Goal: Task Accomplishment & Management: Manage account settings

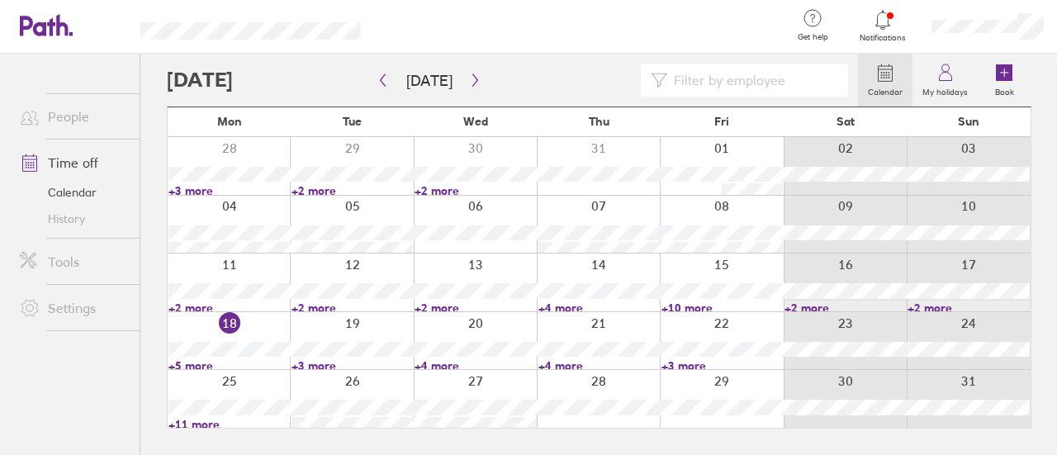
click at [371, 377] on div at bounding box center [351, 399] width 123 height 58
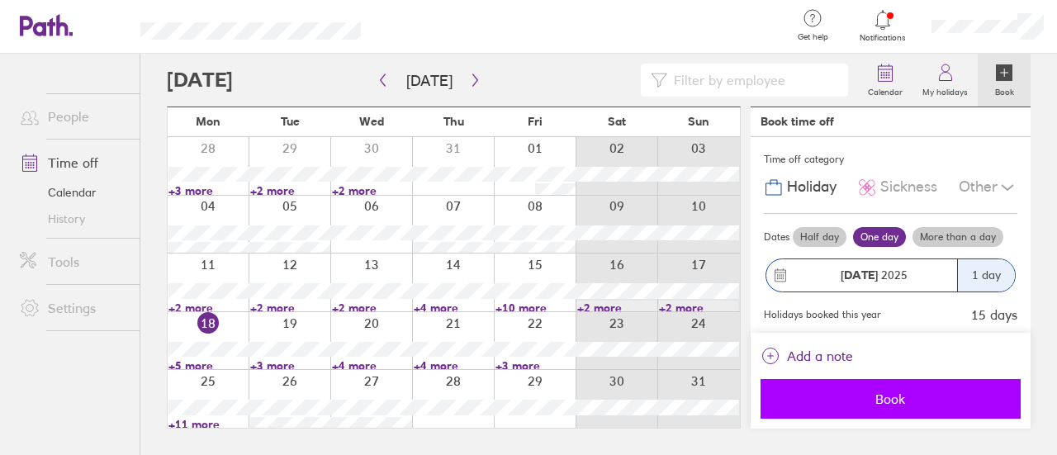
click at [917, 395] on span "Book" at bounding box center [890, 398] width 237 height 15
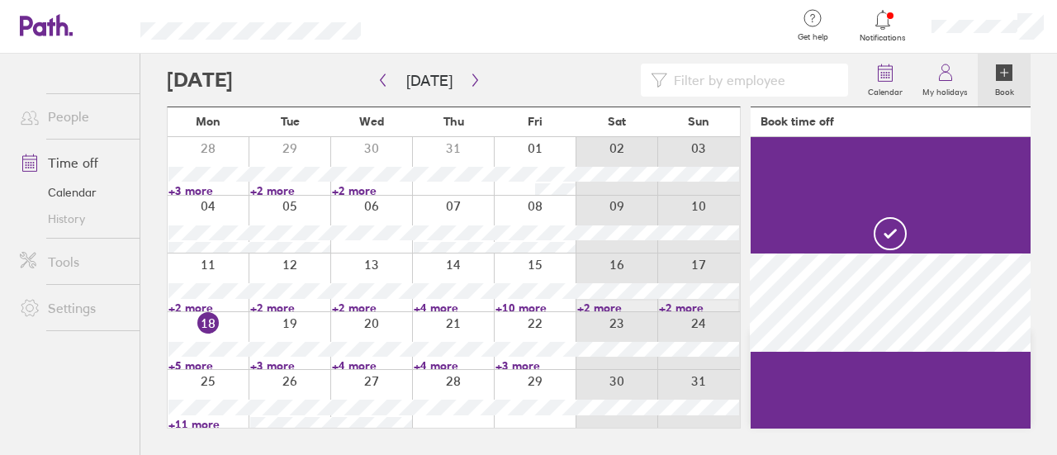
click at [386, 377] on div at bounding box center [371, 399] width 82 height 58
click at [386, 378] on div at bounding box center [371, 399] width 82 height 58
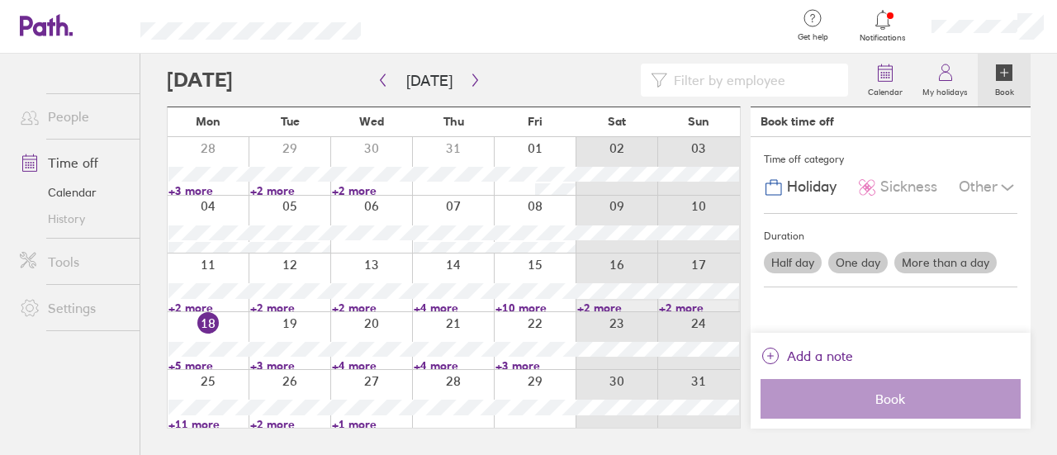
click at [371, 380] on div at bounding box center [371, 399] width 82 height 58
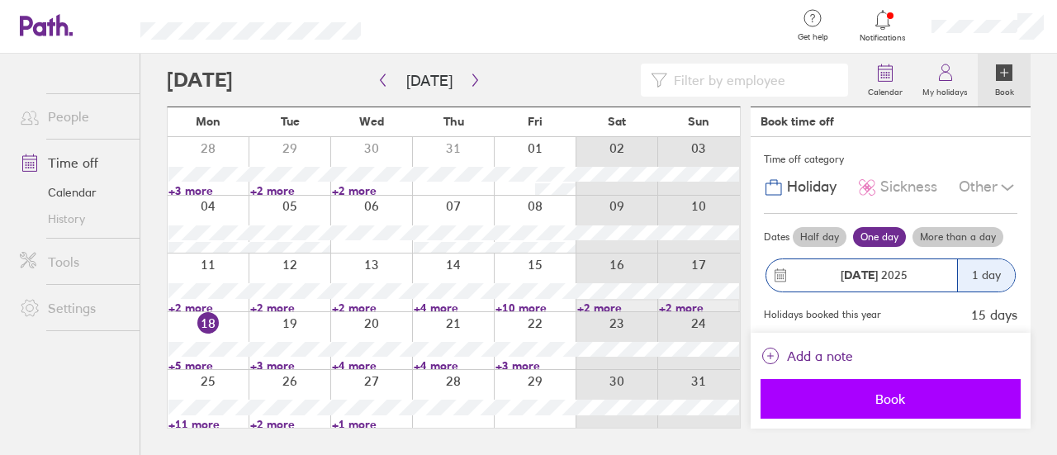
click at [882, 399] on span "Book" at bounding box center [890, 398] width 237 height 15
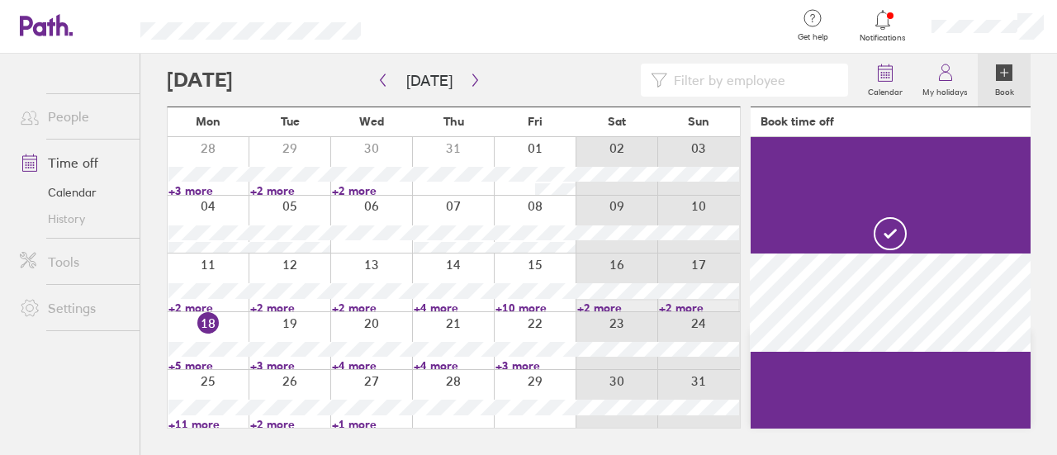
click at [297, 379] on div at bounding box center [289, 399] width 82 height 58
click at [261, 368] on link "+3 more" at bounding box center [290, 365] width 80 height 15
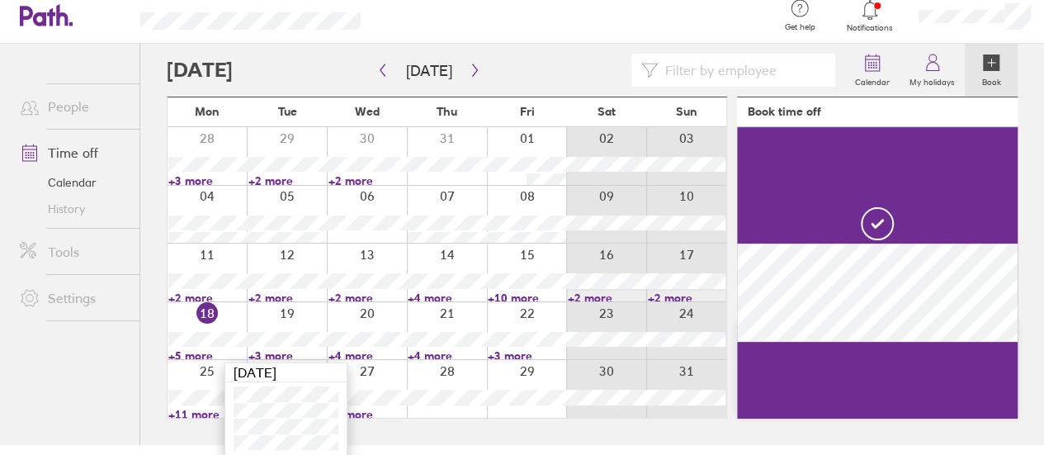
scroll to position [12, 0]
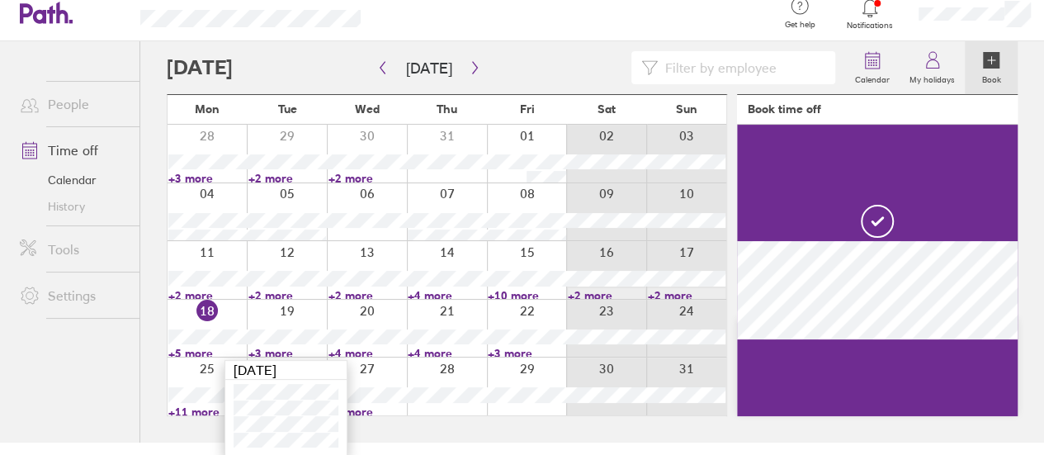
click at [363, 349] on link "+4 more" at bounding box center [367, 353] width 78 height 15
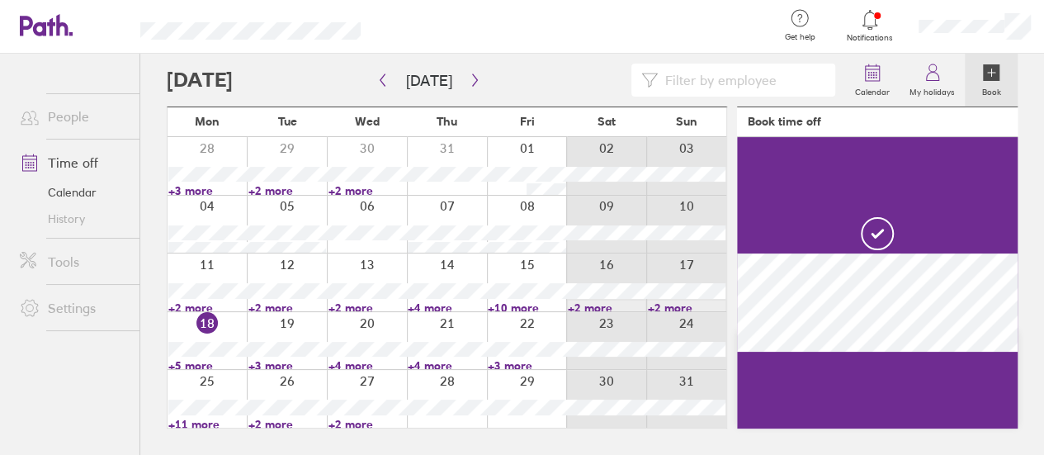
scroll to position [0, 0]
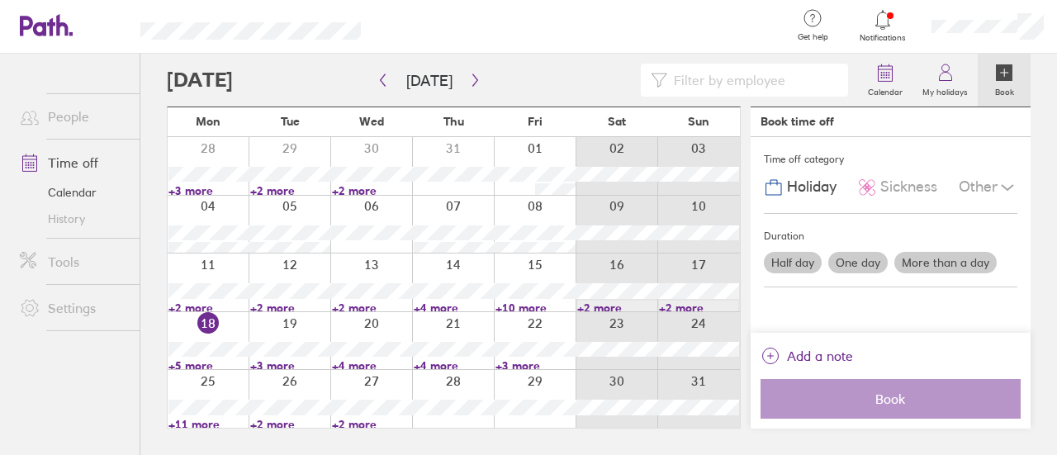
click at [358, 363] on link "+4 more" at bounding box center [372, 365] width 80 height 15
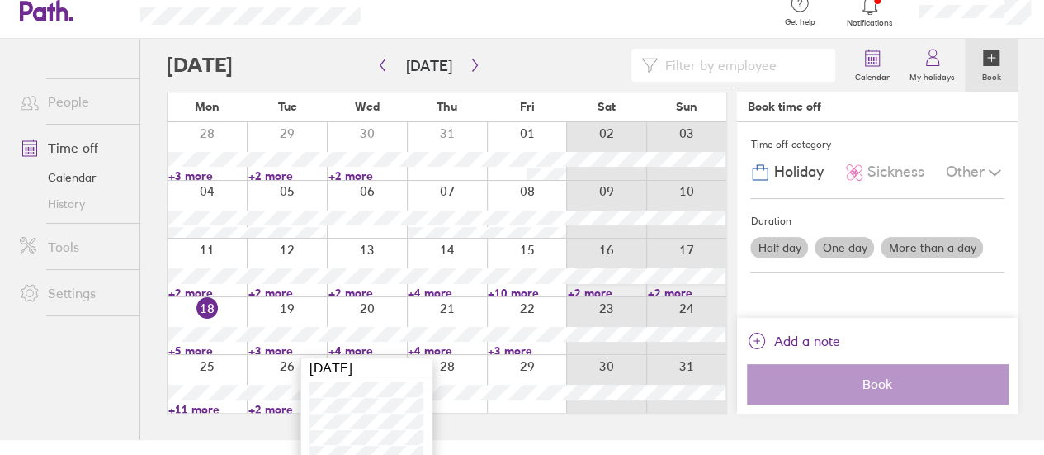
scroll to position [29, 0]
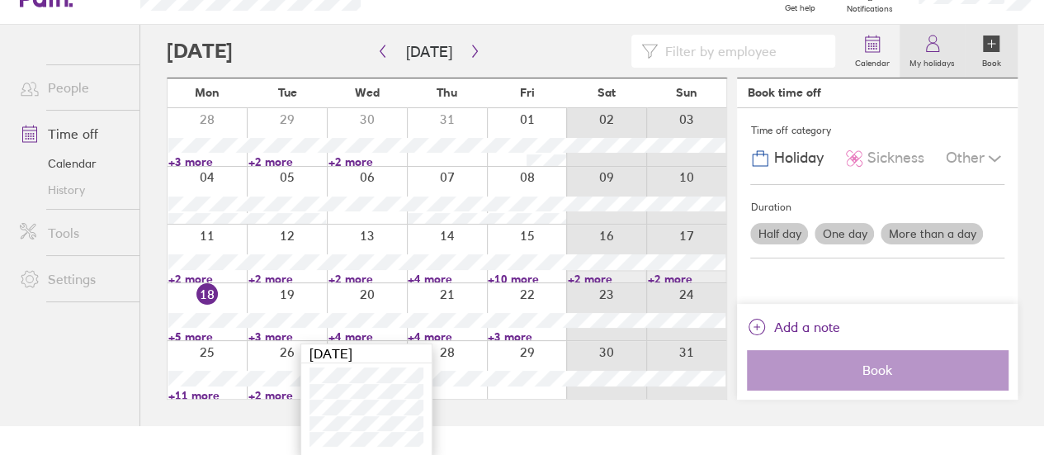
click at [926, 57] on label "My holidays" at bounding box center [932, 61] width 65 height 15
